Goal: Information Seeking & Learning: Learn about a topic

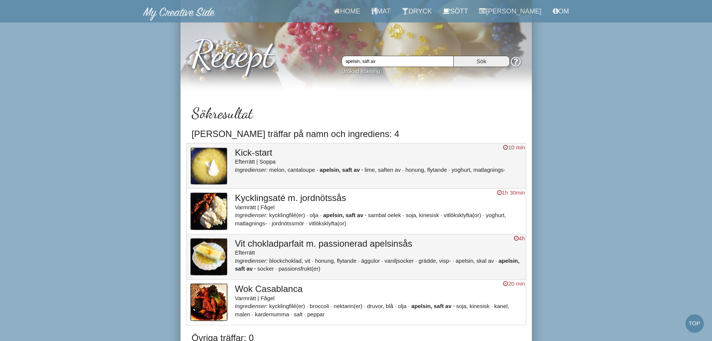
scroll to position [21, 0]
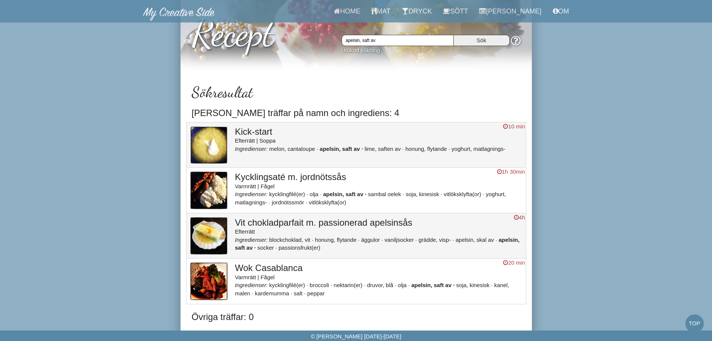
click at [258, 223] on h3 "Vit chokladparfait m. passionerad apelsinsås" at bounding box center [378, 223] width 287 height 10
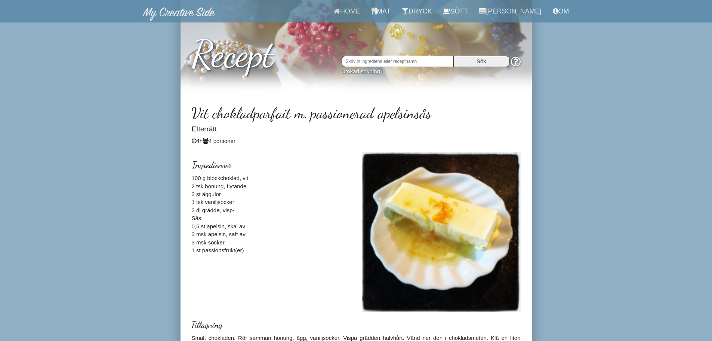
scroll to position [83, 0]
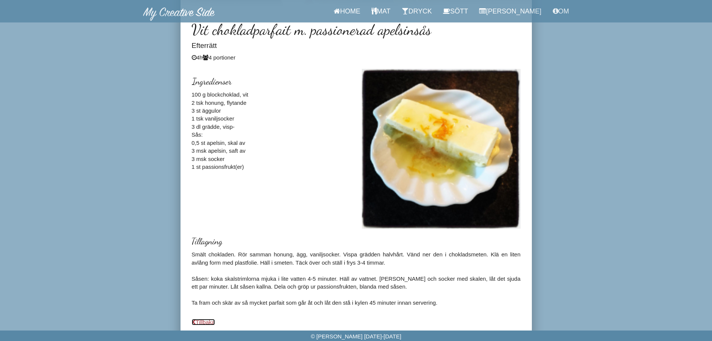
click at [205, 320] on link "Tillbaka" at bounding box center [203, 322] width 23 height 6
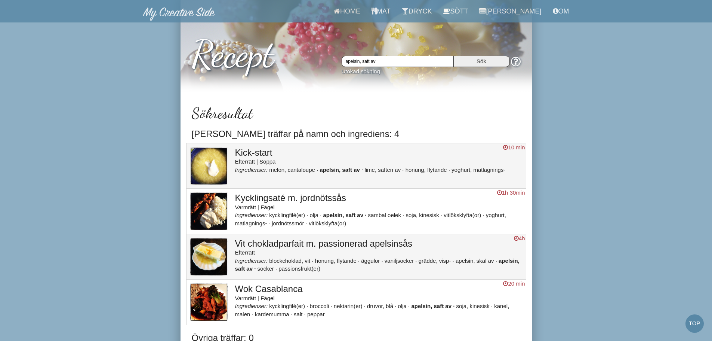
drag, startPoint x: 362, startPoint y: 60, endPoint x: 480, endPoint y: 67, distance: 119.1
click at [479, 65] on form "apelsin, saft av Sök Utökad sökning" at bounding box center [431, 66] width 179 height 20
type input "apelsin"
click at [454, 56] on input "Sök" at bounding box center [482, 61] width 56 height 11
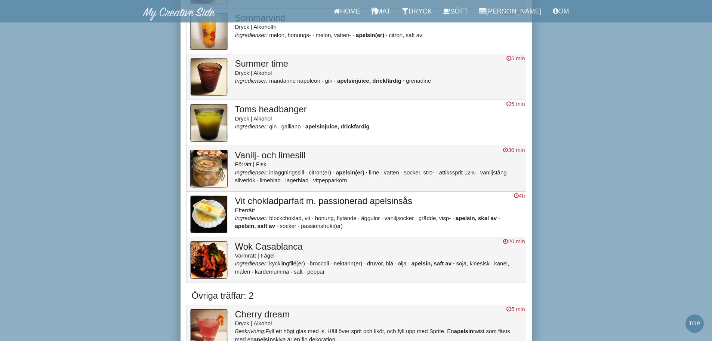
scroll to position [1719, 0]
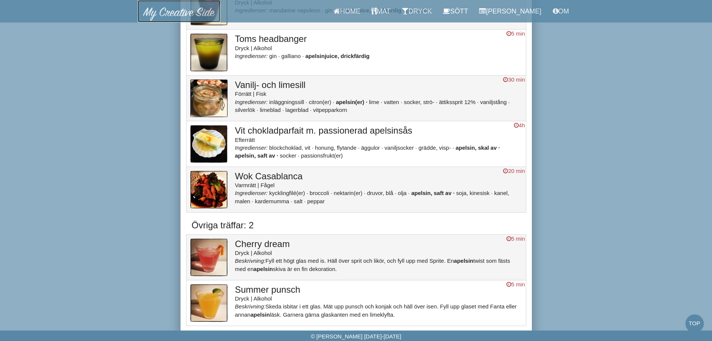
click at [191, 11] on img at bounding box center [179, 13] width 72 height 13
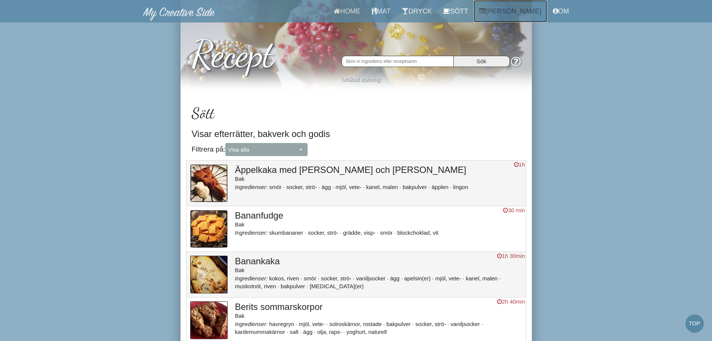
click at [531, 9] on link "[PERSON_NAME]" at bounding box center [510, 11] width 73 height 22
click at [248, 148] on span "Visa alla" at bounding box center [263, 149] width 70 height 8
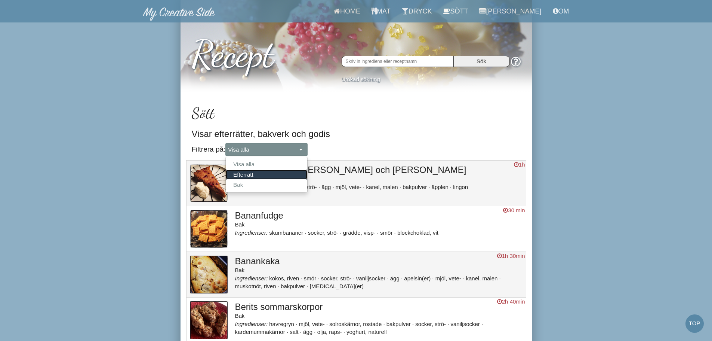
click at [250, 173] on span "Efterrätt" at bounding box center [243, 174] width 20 height 8
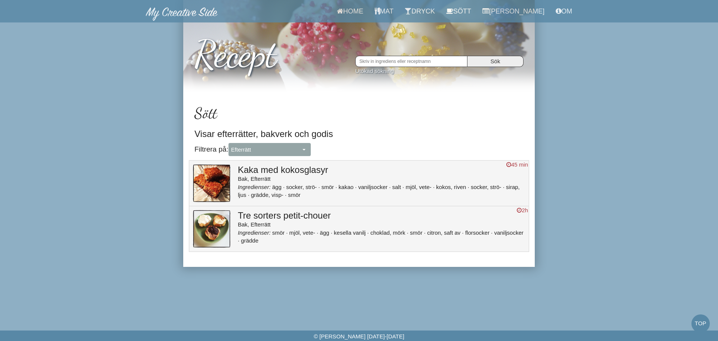
click at [552, 150] on body "Home Mat Dryck Sött Matsedel Om Recept Sök Utökad sökning Top Sött Visar efterr…" at bounding box center [359, 133] width 718 height 267
click at [268, 150] on span "Efterrätt" at bounding box center [266, 149] width 70 height 8
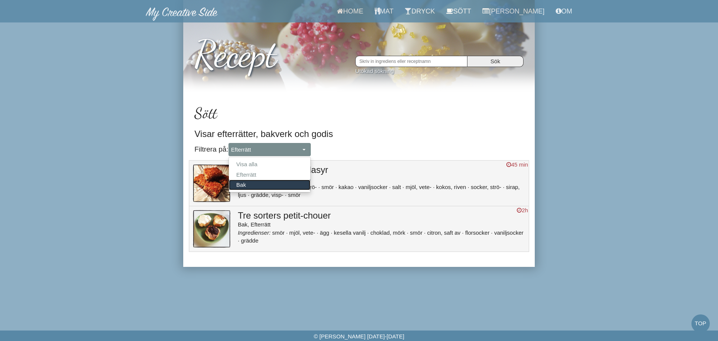
click at [246, 184] on span "Bak" at bounding box center [241, 185] width 10 height 8
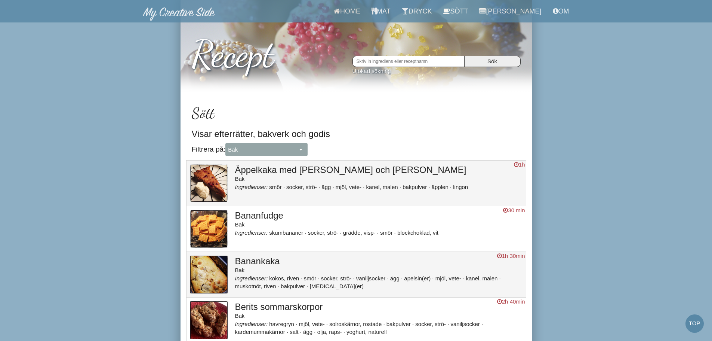
click at [273, 151] on span "Bak" at bounding box center [263, 149] width 70 height 8
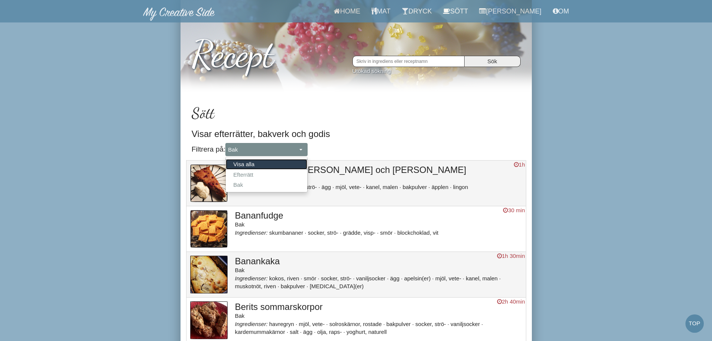
click at [269, 159] on link "Visa alla" at bounding box center [267, 164] width 82 height 10
select select "Visa alla"
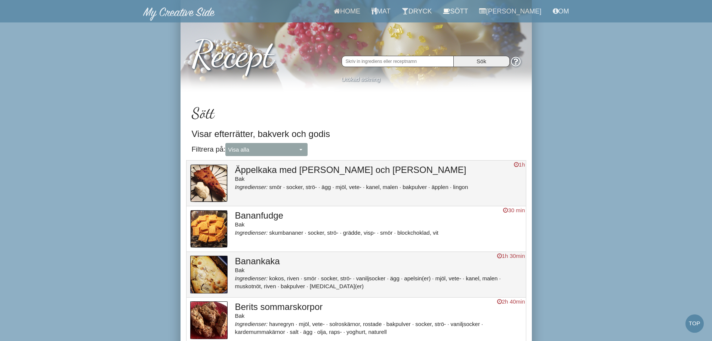
click at [558, 8] on link "Om" at bounding box center [561, 11] width 28 height 22
click at [234, 63] on h1 "Recept" at bounding box center [356, 50] width 329 height 49
click at [350, 11] on link "Home" at bounding box center [347, 11] width 38 height 22
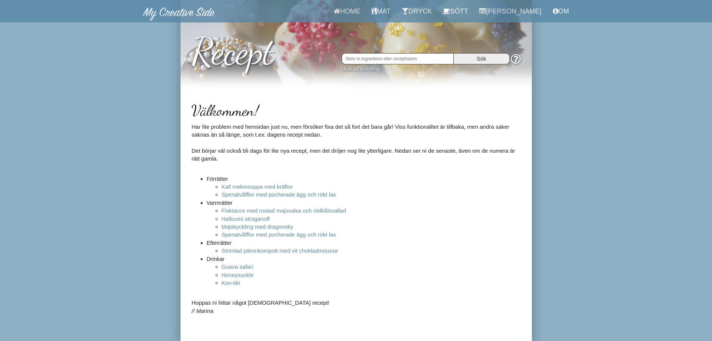
scroll to position [3, 0]
click at [274, 252] on link "Strimlad päronkompott med vit chokladmousse" at bounding box center [280, 250] width 117 height 6
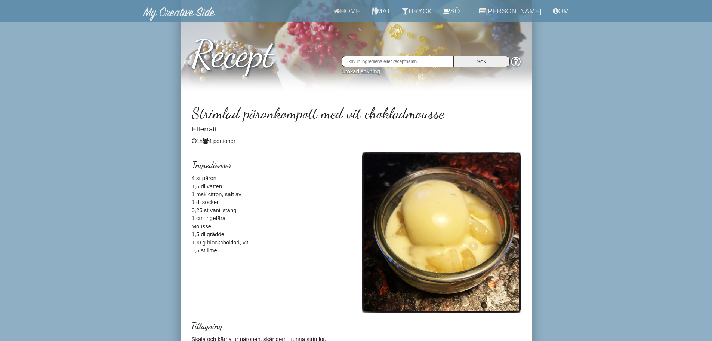
click at [399, 62] on input "text" at bounding box center [398, 61] width 112 height 11
type input "efterrätt"
click at [454, 56] on input "Sök" at bounding box center [482, 61] width 56 height 11
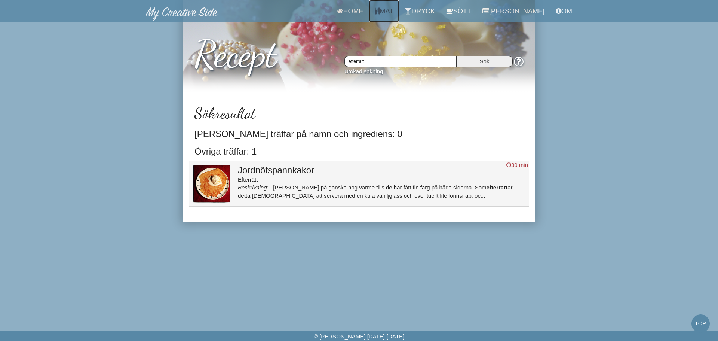
click at [380, 11] on icon at bounding box center [377, 11] width 5 height 7
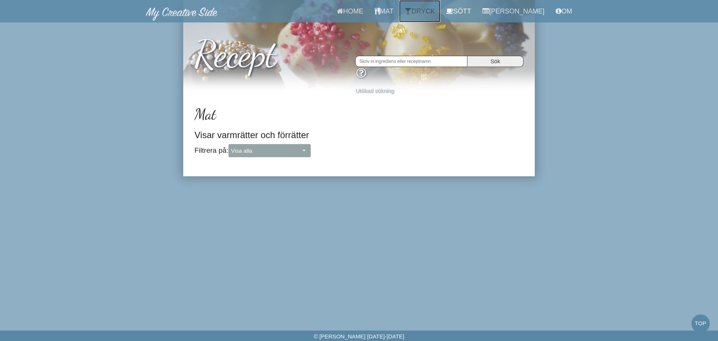
click at [427, 11] on link "Dryck" at bounding box center [419, 11] width 41 height 22
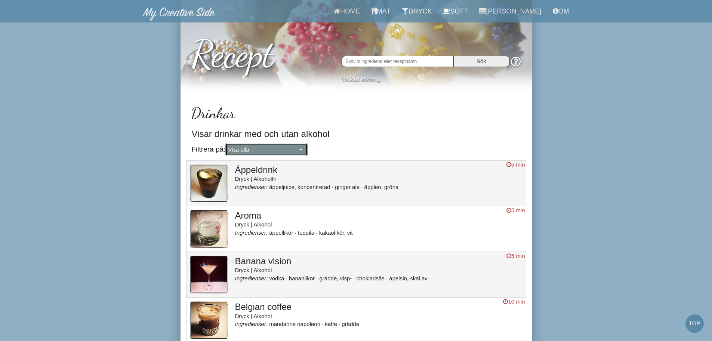
click at [274, 143] on button "Visa alla" at bounding box center [266, 149] width 82 height 13
click at [270, 185] on link "Alkoholfri" at bounding box center [267, 184] width 82 height 10
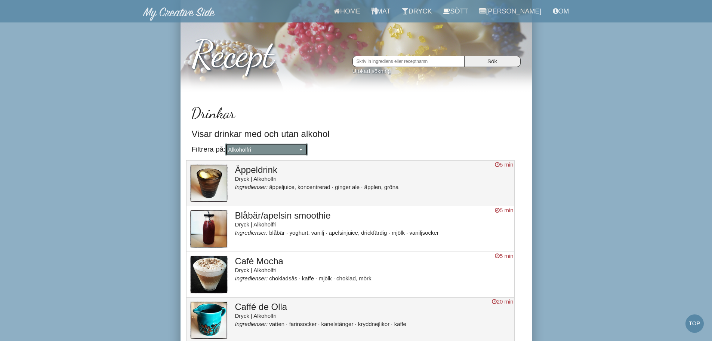
click at [278, 153] on span "Alkoholfri" at bounding box center [263, 149] width 70 height 8
click at [267, 172] on link "Alkohol" at bounding box center [267, 174] width 82 height 10
select select "Alkohol"
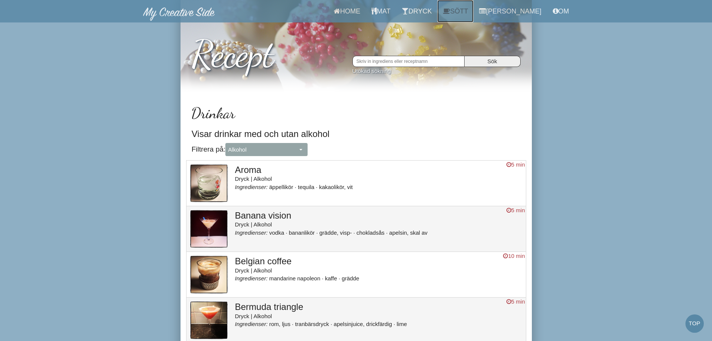
click at [470, 10] on link "Sött" at bounding box center [455, 11] width 36 height 22
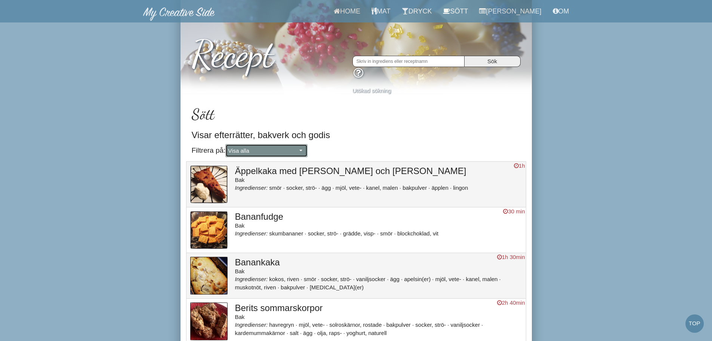
click at [305, 147] on button "Visa alla" at bounding box center [266, 150] width 82 height 13
click at [286, 175] on link "Efterrätt" at bounding box center [267, 175] width 82 height 10
select select "Efterrätt"
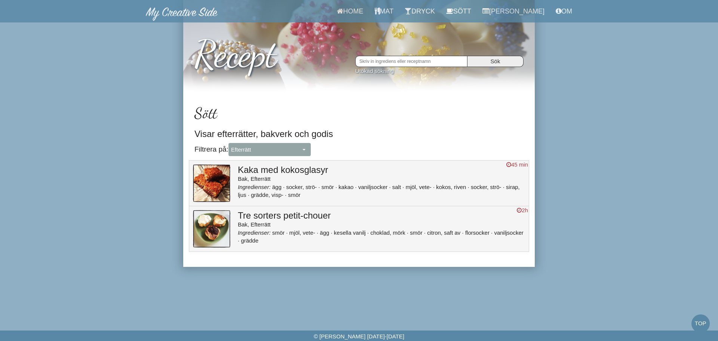
click at [108, 201] on body "Home Mat Dryck Sött Matsedel Om Recept Sök Utökad sökning Top Sött Visar efterr…" at bounding box center [359, 133] width 718 height 267
click at [253, 213] on h3 "Tre sorters petit-chouer" at bounding box center [381, 215] width 287 height 10
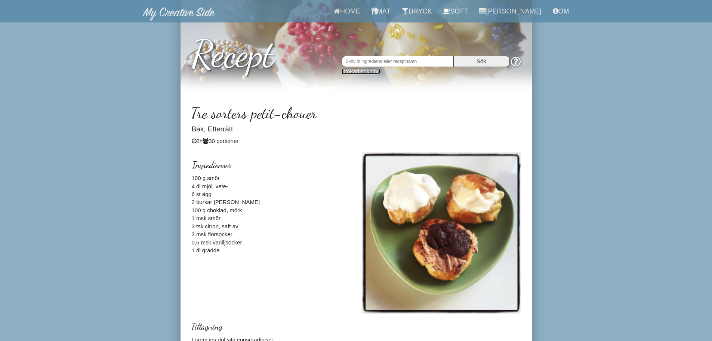
click at [346, 72] on link "Utökad sökning" at bounding box center [361, 71] width 39 height 6
